Goal: Transaction & Acquisition: Book appointment/travel/reservation

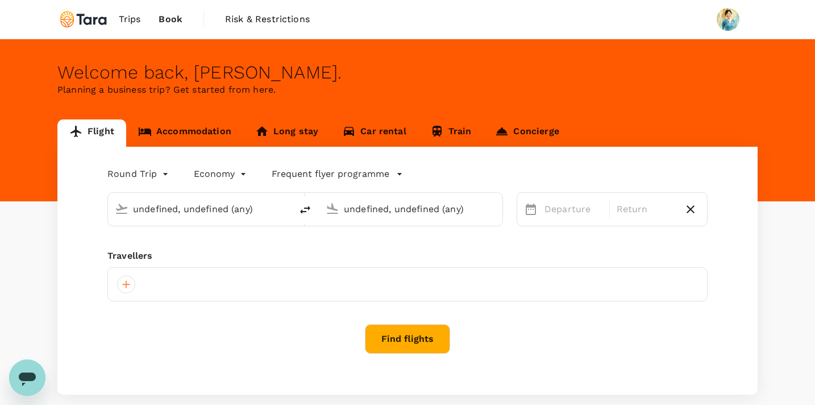
type input "Tokyo Intl (HND)"
type input "Singapore Changi (SIN)"
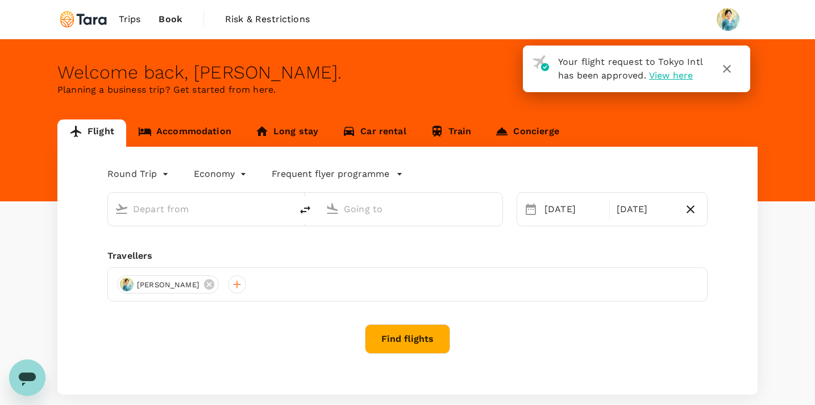
type input "Tokyo Intl (HND)"
type input "Singapore Changi (SIN)"
type input "Tokyo Intl (HND)"
type input "Singapore Changi (SIN)"
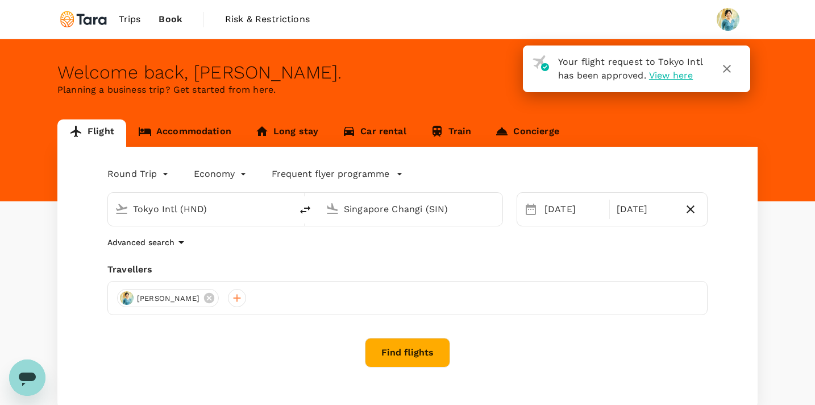
click at [673, 78] on span "View here" at bounding box center [671, 75] width 44 height 11
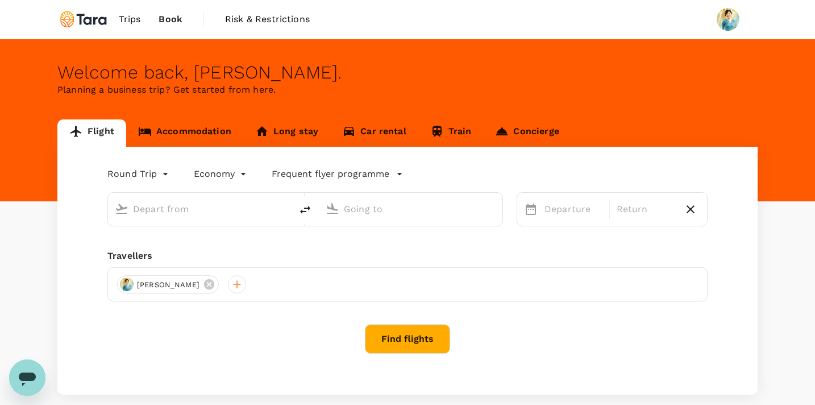
type input "Tokyo Intl (HND)"
type input "Singapore Changi (SIN)"
type input "Tokyo Intl (HND)"
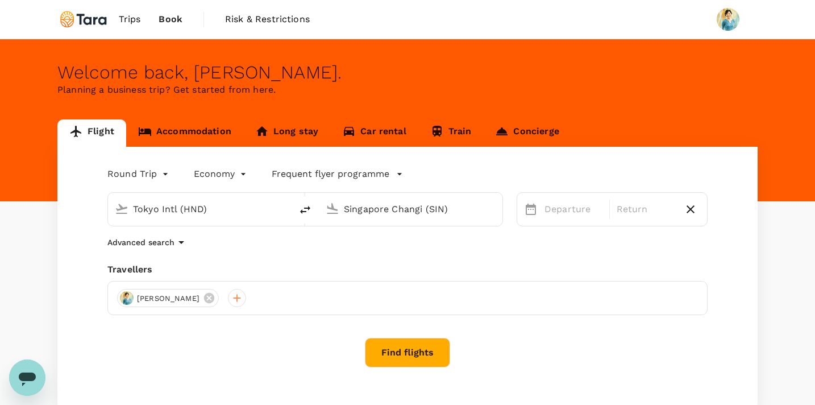
click at [397, 206] on input "Singapore Changi (SIN)" at bounding box center [411, 209] width 135 height 18
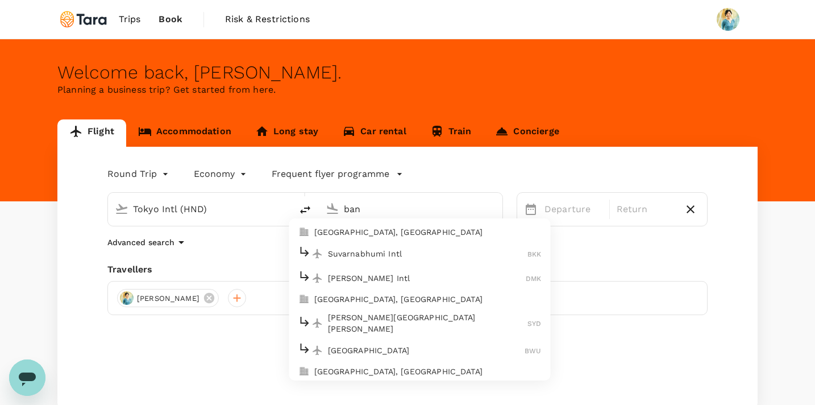
click at [404, 237] on p "[GEOGRAPHIC_DATA], [GEOGRAPHIC_DATA]" at bounding box center [427, 231] width 227 height 11
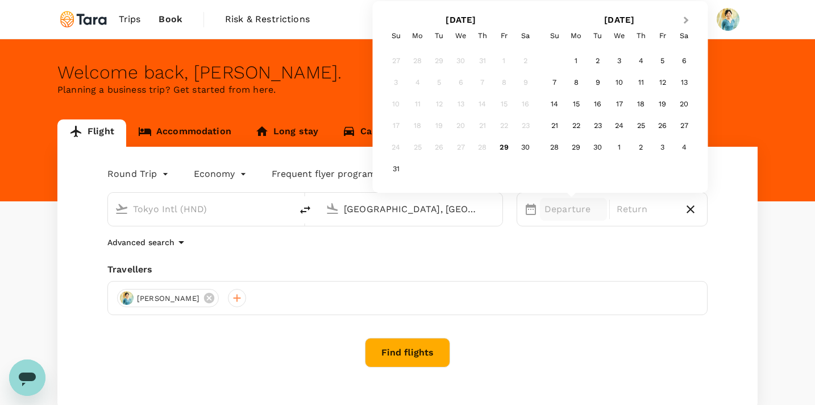
type input "[GEOGRAPHIC_DATA], [GEOGRAPHIC_DATA] (any)"
click at [685, 15] on button "Next Month" at bounding box center [687, 21] width 18 height 18
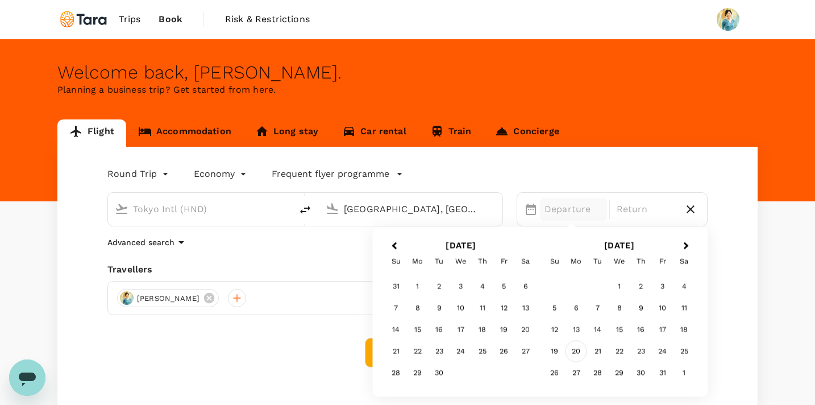
click at [576, 351] on div "20" at bounding box center [577, 352] width 22 height 22
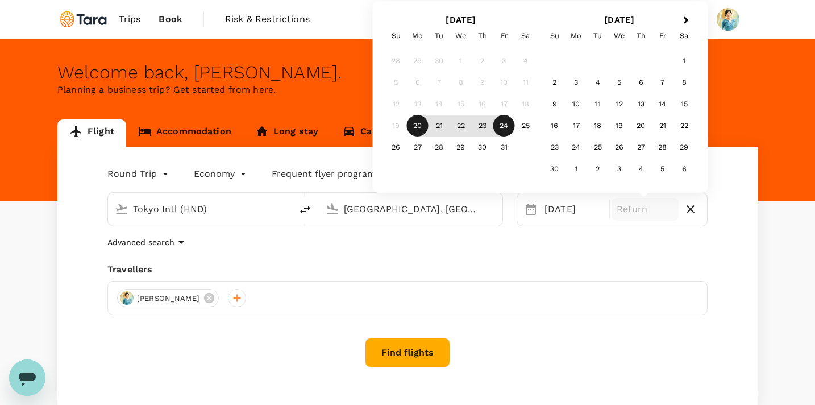
click at [497, 122] on div "24" at bounding box center [505, 126] width 22 height 22
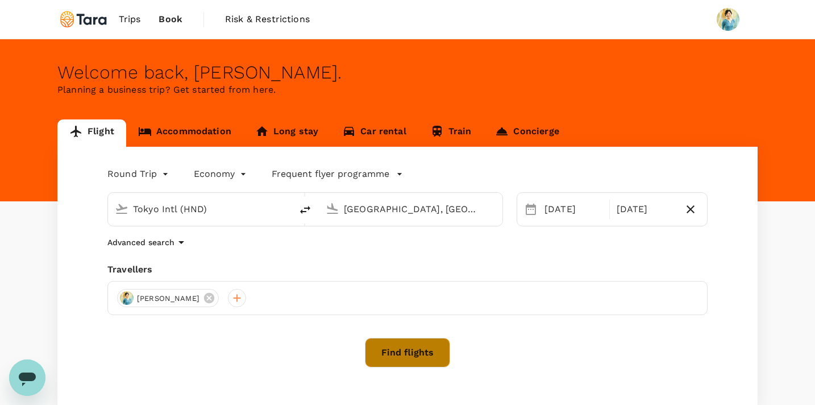
click at [415, 357] on button "Find flights" at bounding box center [407, 353] width 85 height 30
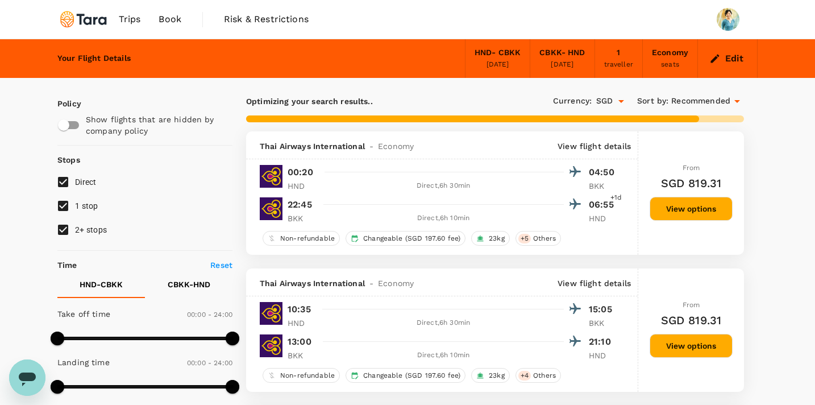
type input "1245"
click at [63, 230] on input "2+ stops" at bounding box center [63, 230] width 24 height 24
checkbox input "false"
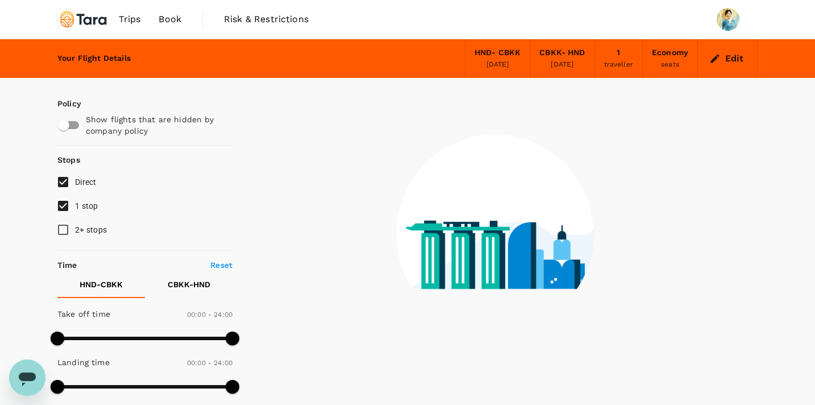
click at [62, 210] on input "1 stop" at bounding box center [63, 206] width 24 height 24
checkbox input "false"
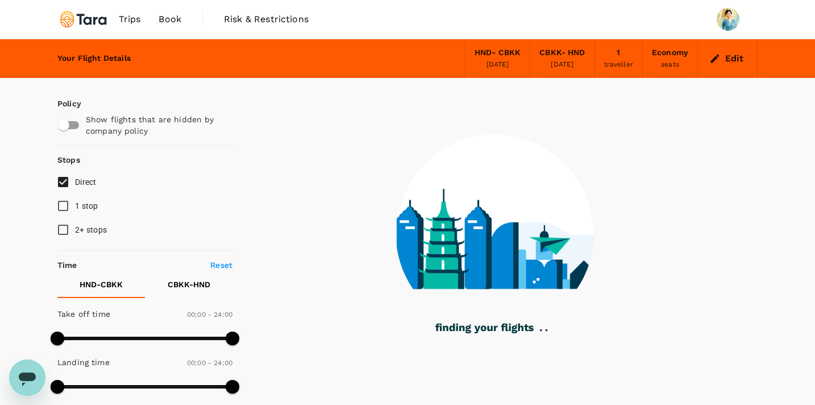
type input "1380"
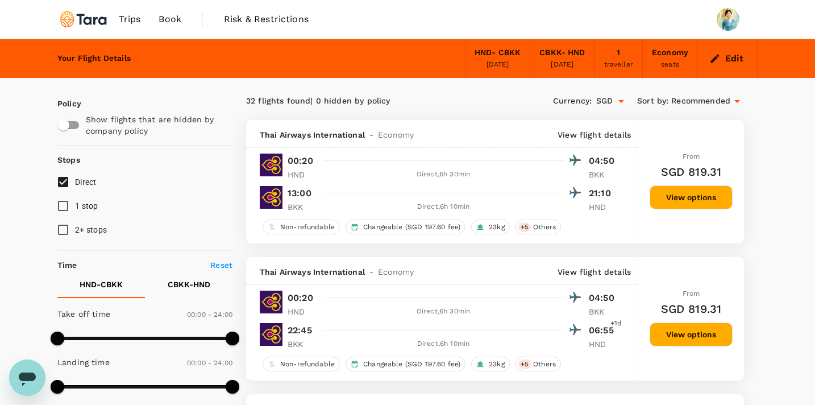
click at [561, 65] on div "[DATE]" at bounding box center [562, 64] width 23 height 11
click at [741, 55] on button "Edit" at bounding box center [727, 58] width 41 height 18
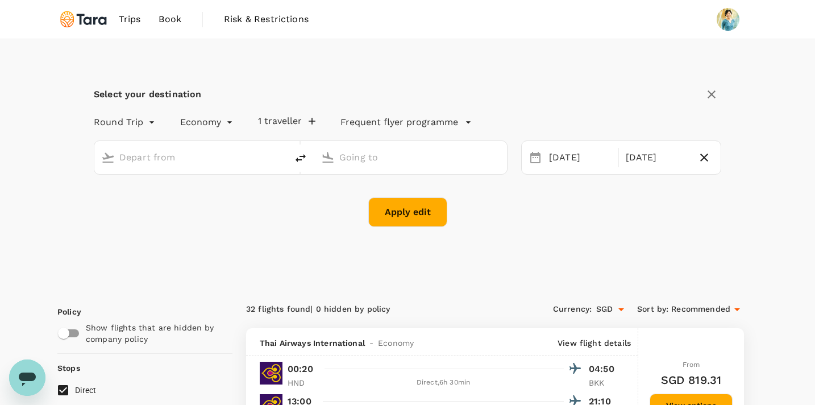
type input "Tokyo Intl (HND)"
type input "[GEOGRAPHIC_DATA], [GEOGRAPHIC_DATA] (any)"
click at [684, 158] on div "[DATE]" at bounding box center [658, 158] width 72 height 22
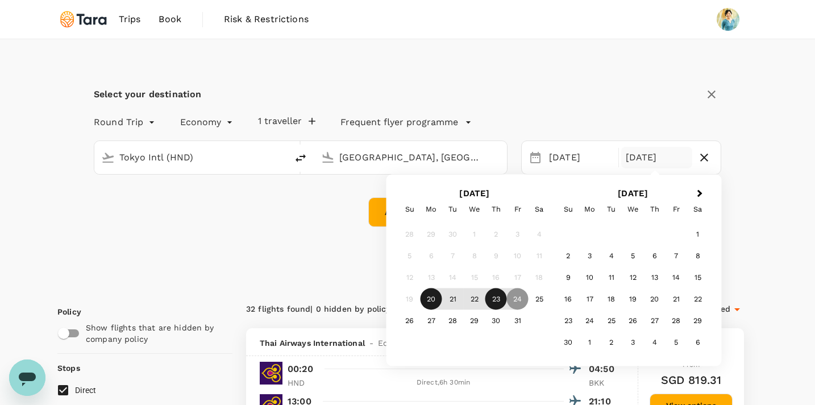
click at [503, 302] on div "23" at bounding box center [497, 299] width 22 height 22
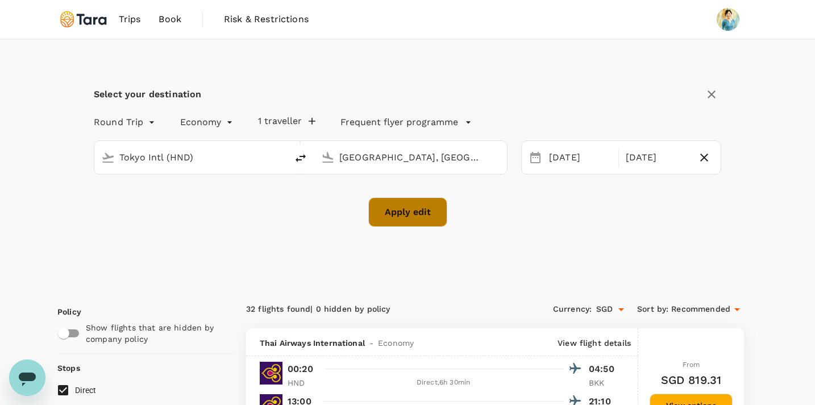
click at [412, 216] on button "Apply edit" at bounding box center [407, 212] width 79 height 30
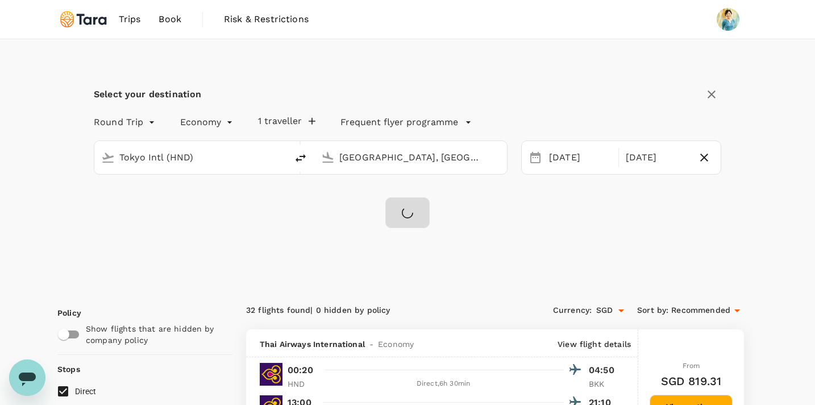
checkbox input "false"
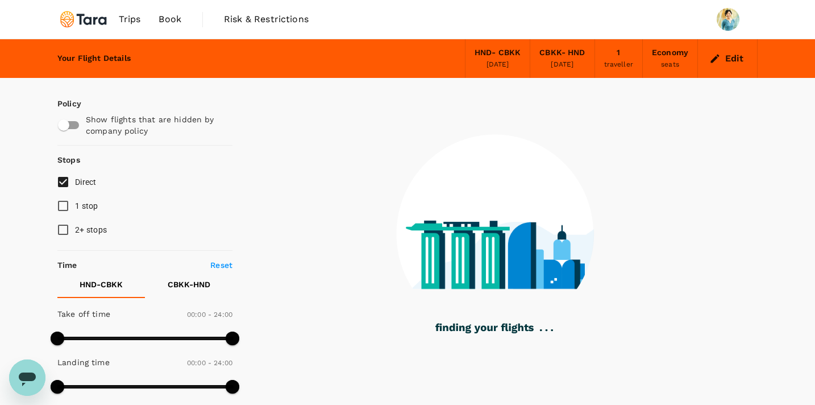
type input "1150"
checkbox input "true"
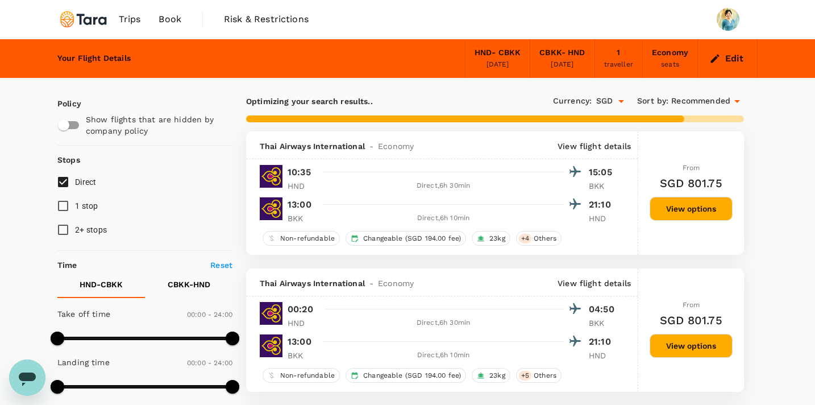
type input "1380"
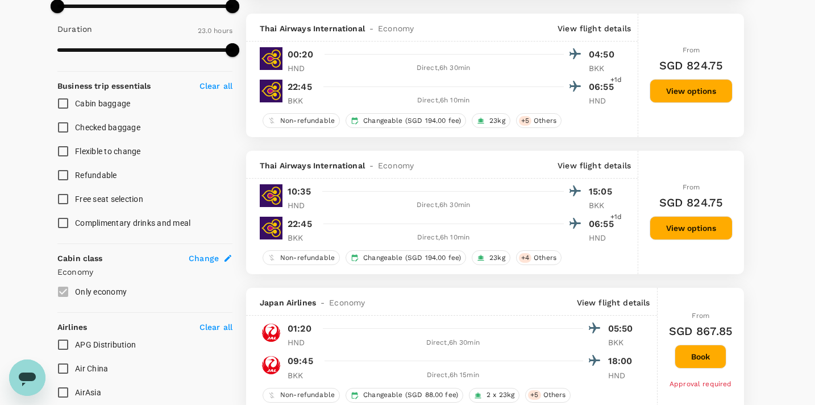
scroll to position [382, 0]
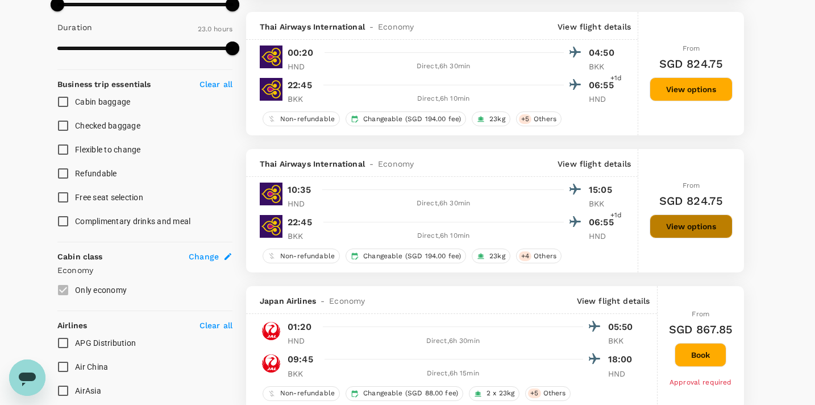
click at [700, 231] on button "View options" at bounding box center [691, 226] width 83 height 24
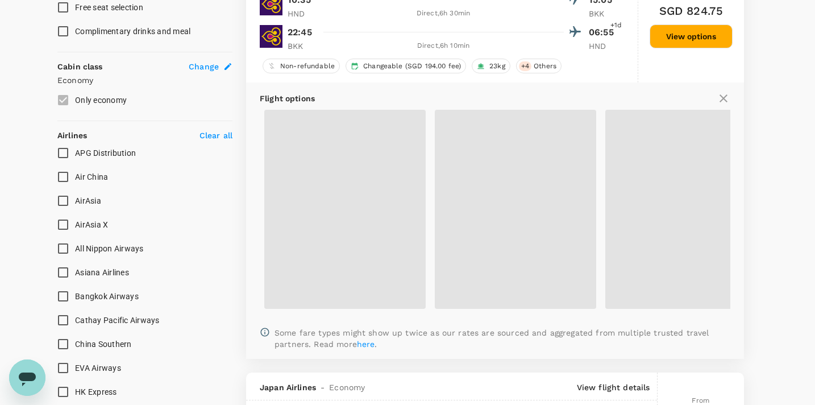
scroll to position [565, 0]
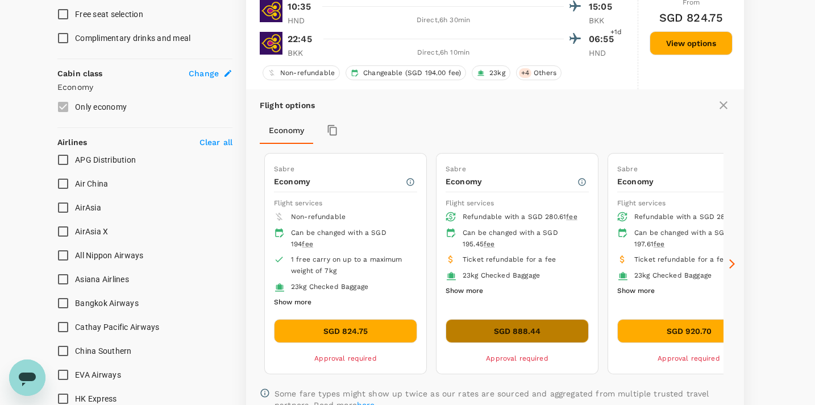
click at [500, 330] on button "SGD 888.44" at bounding box center [517, 331] width 143 height 24
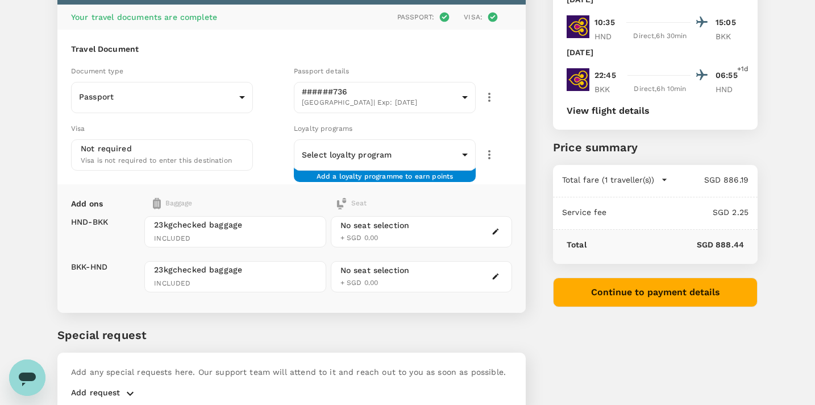
scroll to position [90, 0]
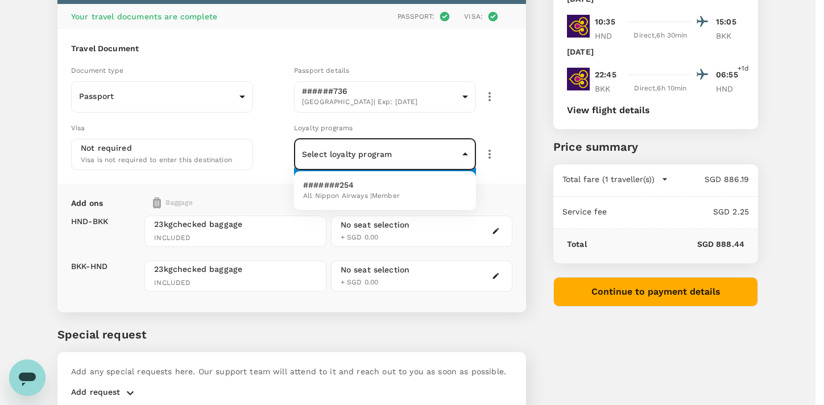
click at [467, 157] on body "Back to flight results Flight review Traveller(s) Traveller 1 : [PERSON_NAME] Y…" at bounding box center [412, 184] width 824 height 548
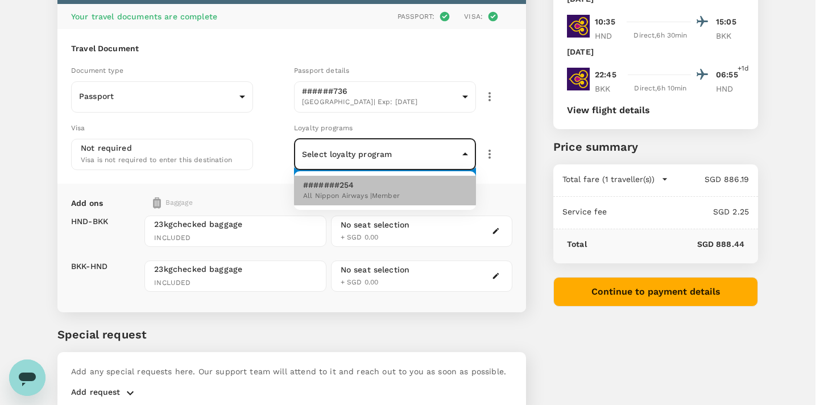
click at [436, 193] on li "#######254 All Nippon Airways | Member" at bounding box center [385, 191] width 182 height 30
type input "42ef21c6-7abe-476e-b472-c62cbf4dbfc5"
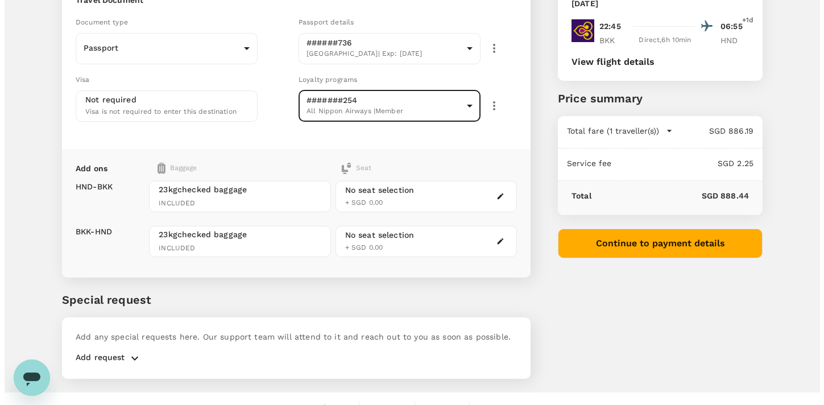
scroll to position [155, 0]
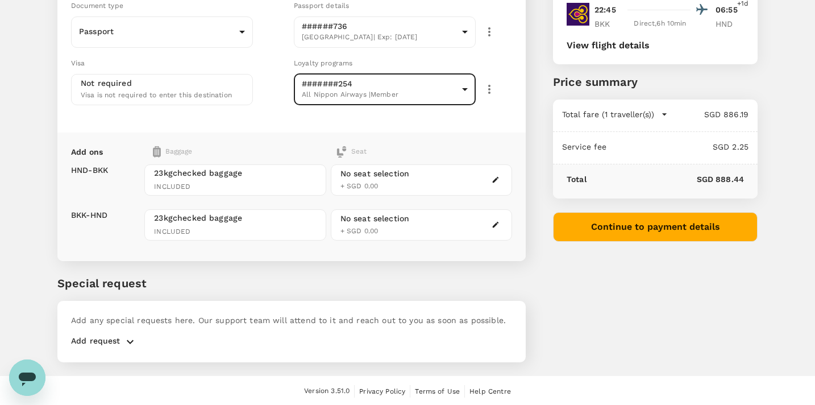
click at [647, 240] on button "Continue to payment details" at bounding box center [655, 227] width 205 height 30
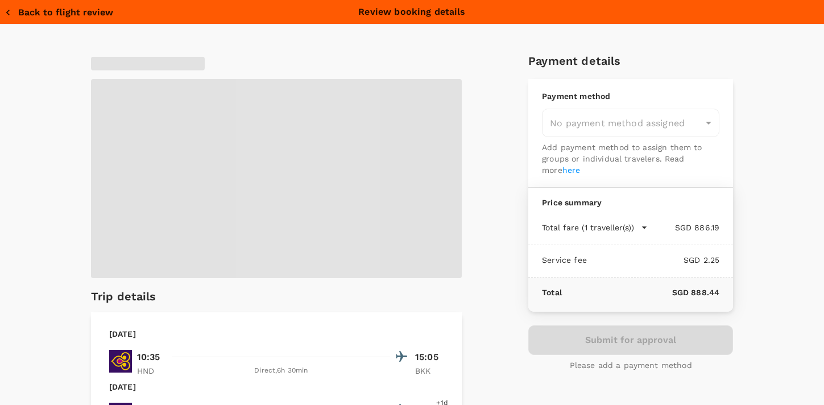
type input "9b978822-4779-4897-880a-17c8504d3706"
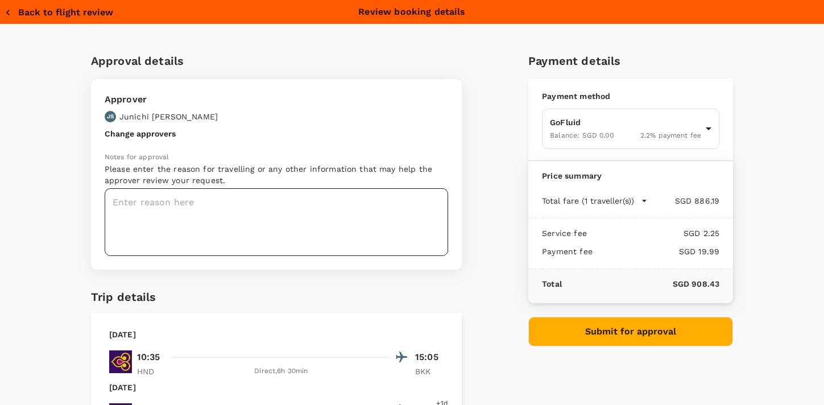
click at [156, 205] on textarea at bounding box center [276, 222] width 343 height 68
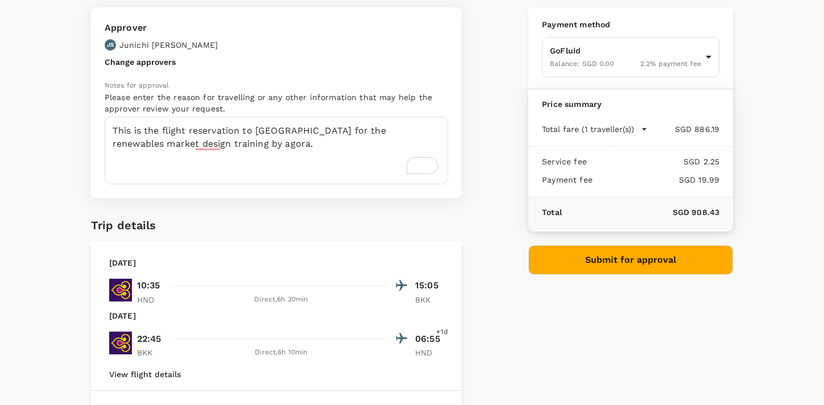
scroll to position [93, 0]
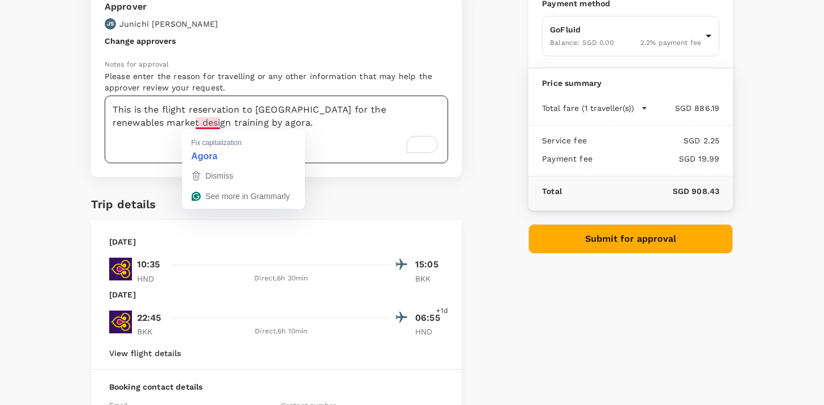
click at [194, 123] on textarea "This is the flight reservation to [GEOGRAPHIC_DATA] for the renewables market d…" at bounding box center [276, 130] width 343 height 68
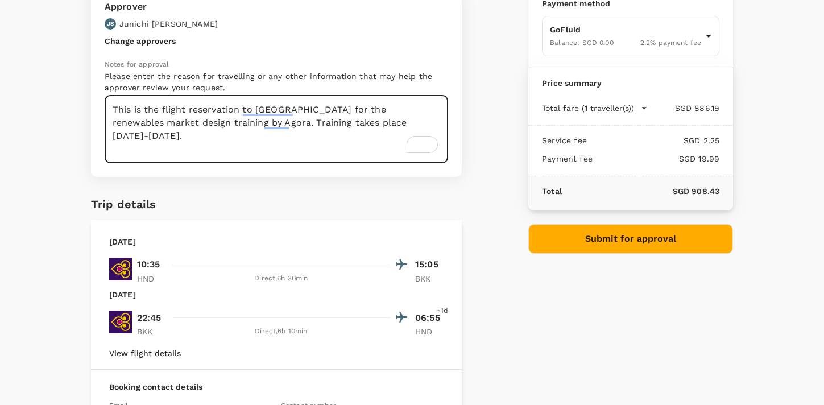
click at [227, 123] on textarea "This is the flight reservation to [GEOGRAPHIC_DATA] for the renewables market d…" at bounding box center [276, 130] width 343 height 68
click at [277, 121] on textarea "This is the flight reservation to [GEOGRAPHIC_DATA] for the renewables market d…" at bounding box center [276, 130] width 343 height 68
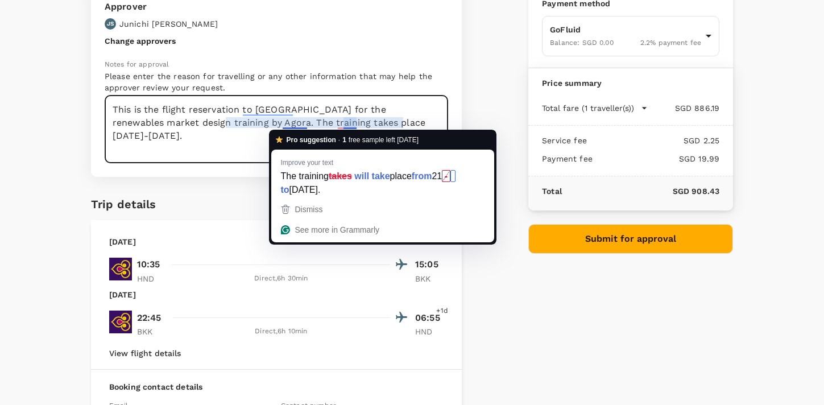
click at [283, 128] on textarea "This is the flight reservation to [GEOGRAPHIC_DATA] for the renewables market d…" at bounding box center [276, 130] width 343 height 68
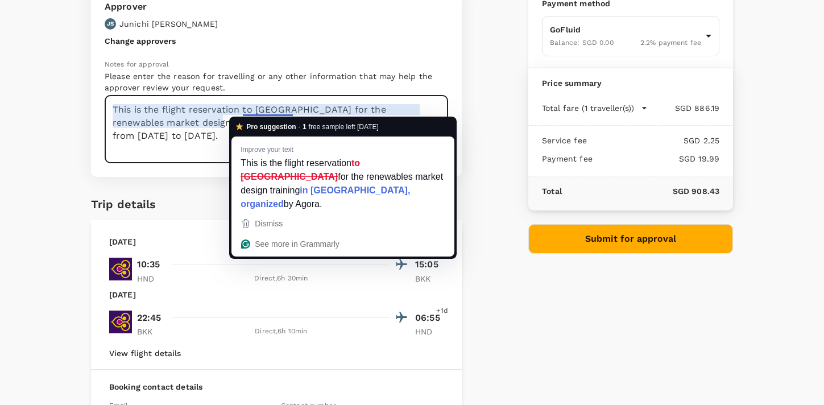
click at [263, 111] on textarea "This is the flight reservation to [GEOGRAPHIC_DATA] for the renewables market d…" at bounding box center [276, 130] width 343 height 68
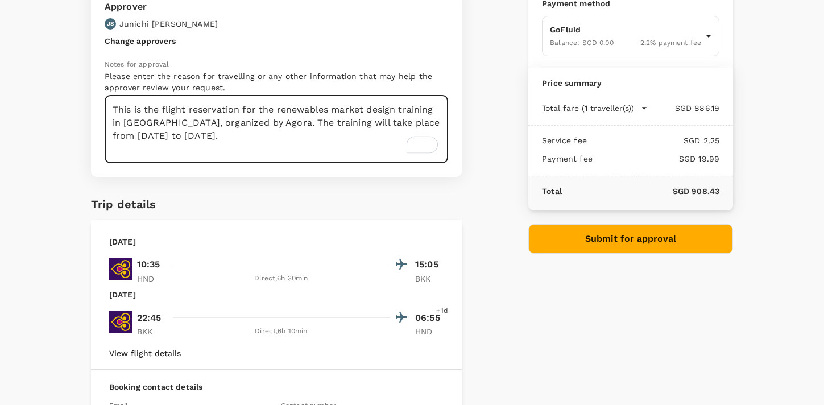
type textarea "This is the flight reservation for the renewables market design training in [GE…"
click at [642, 239] on button "Submit for approval" at bounding box center [630, 239] width 205 height 30
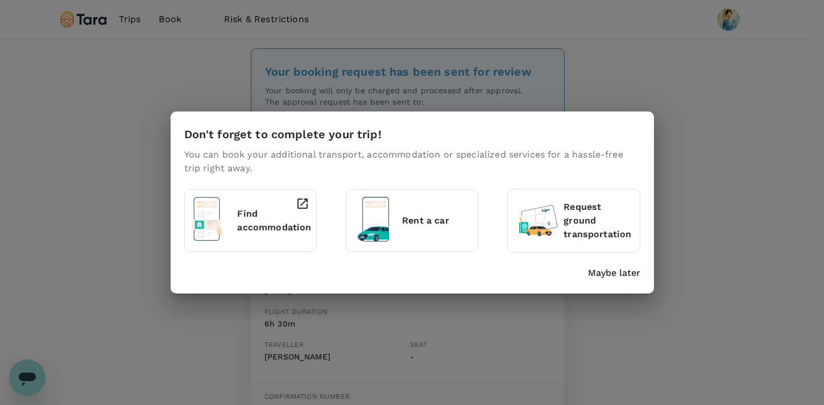
click at [630, 273] on p "Maybe later" at bounding box center [614, 273] width 52 height 14
